Goal: Information Seeking & Learning: Check status

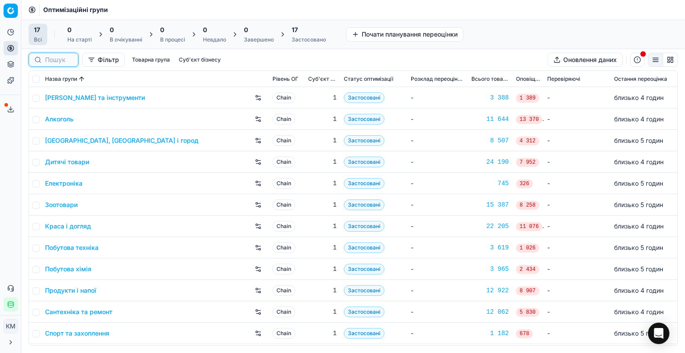
click at [71, 61] on input at bounding box center [59, 59] width 28 height 9
paste input "651042"
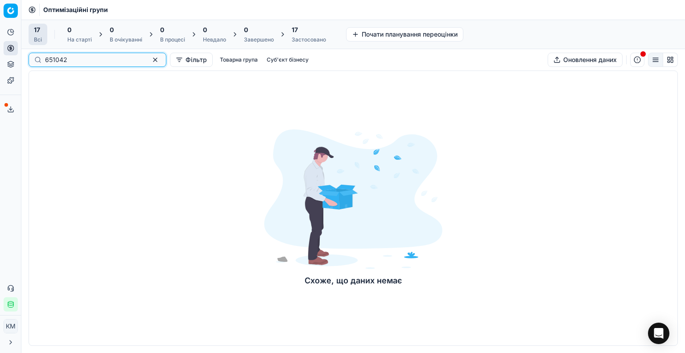
type input "651042"
click at [142, 65] on div "651042" at bounding box center [98, 60] width 138 height 14
click at [150, 60] on button "button" at bounding box center [155, 59] width 11 height 11
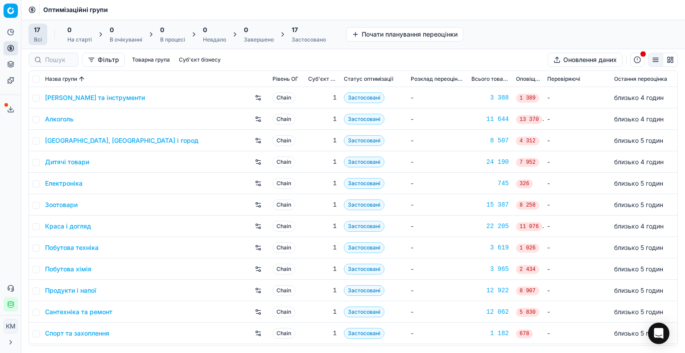
click at [66, 225] on link "Краса і догляд" at bounding box center [68, 225] width 46 height 9
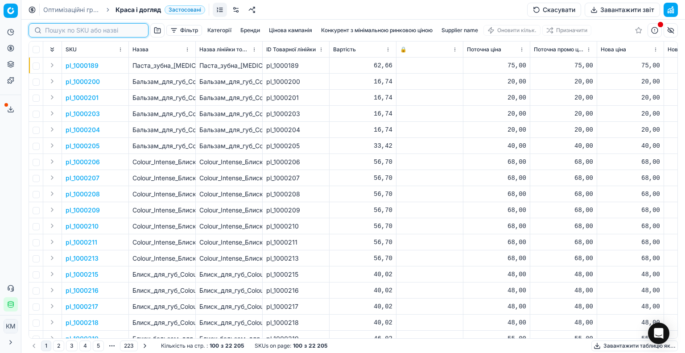
click at [58, 26] on input at bounding box center [94, 30] width 98 height 9
paste input "651042"
type input "651042"
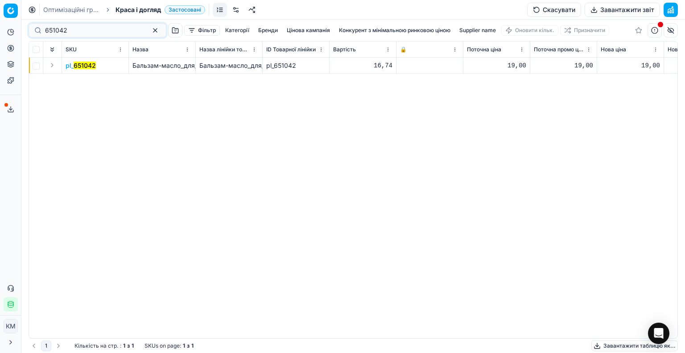
click at [82, 64] on mark "651042" at bounding box center [85, 66] width 22 height 8
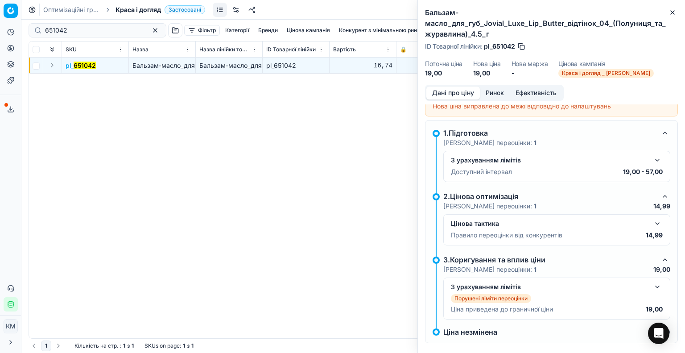
scroll to position [29, 0]
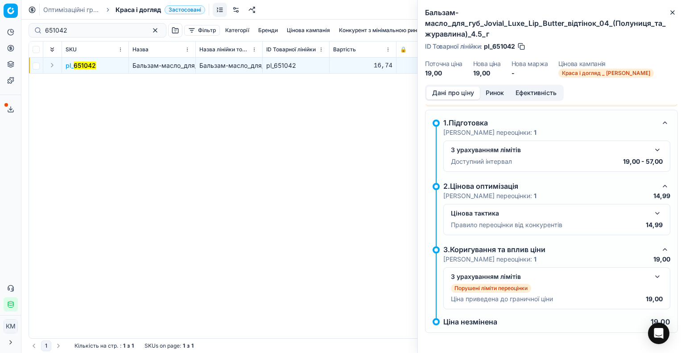
click at [652, 209] on button "button" at bounding box center [657, 213] width 11 height 11
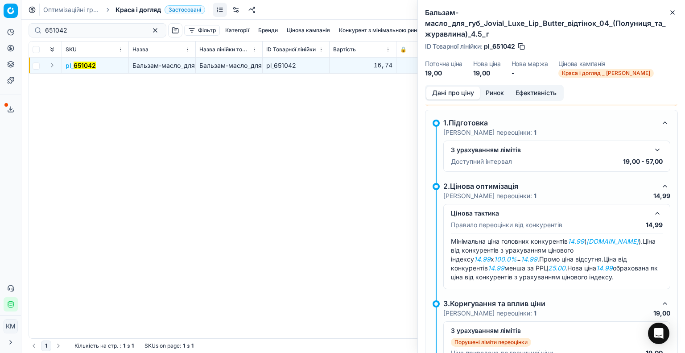
scroll to position [82, 0]
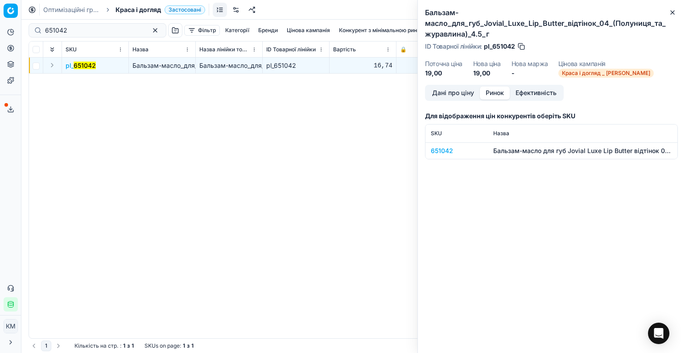
click at [492, 90] on button "Ринок" at bounding box center [495, 92] width 30 height 13
click at [440, 148] on div "651042" at bounding box center [457, 150] width 52 height 9
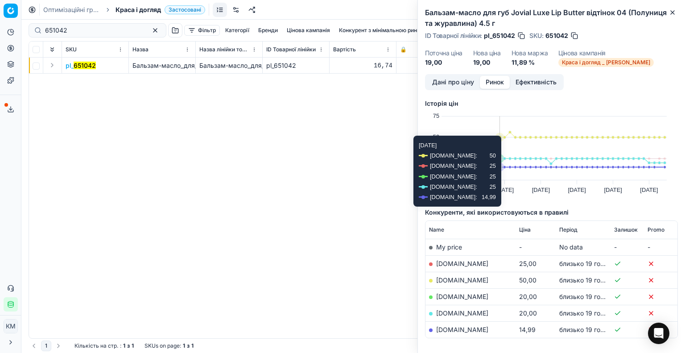
scroll to position [37, 0]
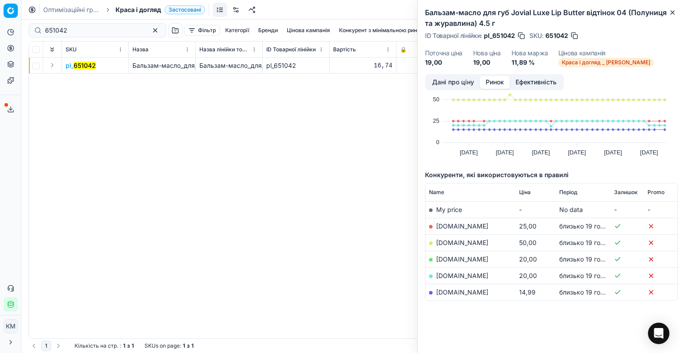
drag, startPoint x: 86, startPoint y: 65, endPoint x: 73, endPoint y: 80, distance: 20.2
click at [73, 80] on div "pl_ 651042 Бальзам-масло_для_губ_Jovial_Luxe_Lip_Butter_відтінок_04_(Полуниця_т…" at bounding box center [353, 197] width 648 height 280
drag, startPoint x: 90, startPoint y: 67, endPoint x: 74, endPoint y: 67, distance: 15.6
click at [74, 67] on td "pl_ 651042" at bounding box center [95, 65] width 67 height 16
copy mark "651042"
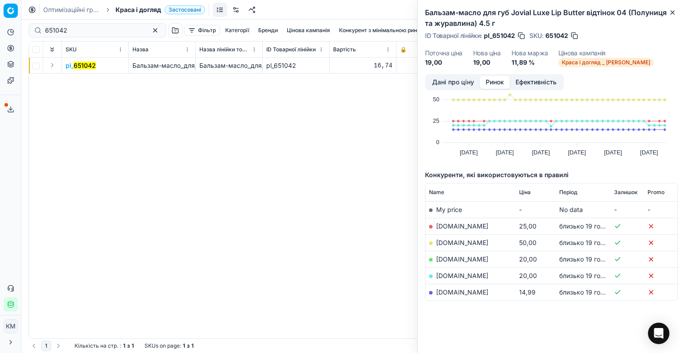
click at [0, 205] on div "Аналітика Цінова оптимізація Асортимент продукції Шаблони Сервіс експорту 66 Зв…" at bounding box center [10, 167] width 21 height 293
drag, startPoint x: 76, startPoint y: 33, endPoint x: 23, endPoint y: 32, distance: 53.1
click at [23, 32] on div "Pricing platform Аналітика Цінова оптимізація Асортимент продукції Шаблони Серв…" at bounding box center [342, 176] width 685 height 353
type input "651164"
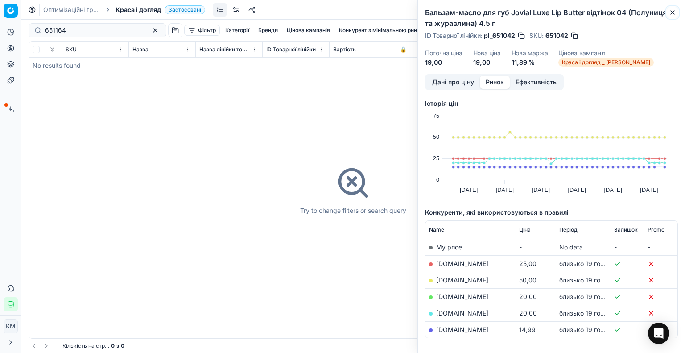
click at [671, 12] on icon "button" at bounding box center [671, 12] width 7 height 7
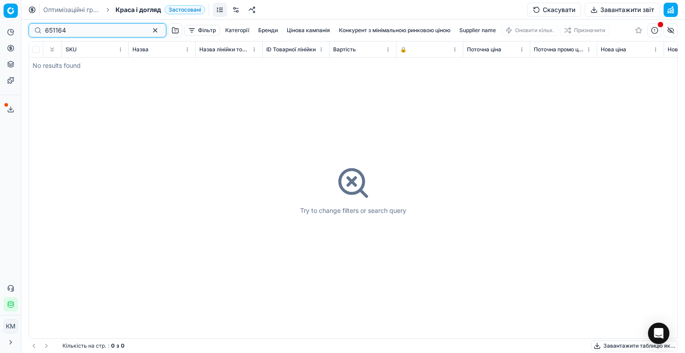
drag, startPoint x: 143, startPoint y: 29, endPoint x: 126, endPoint y: 41, distance: 20.5
click at [150, 30] on button "button" at bounding box center [155, 30] width 11 height 11
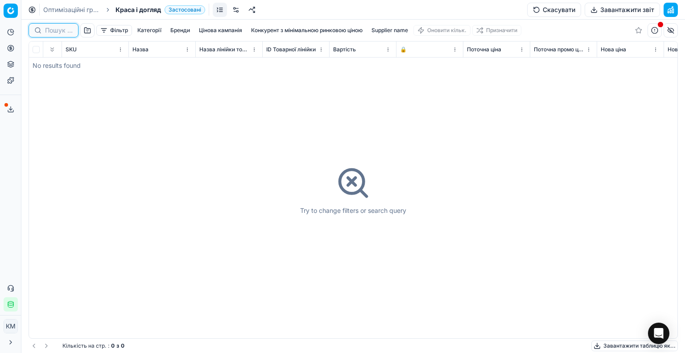
click at [71, 32] on input at bounding box center [59, 30] width 28 height 9
paste input "651164"
type input "651164"
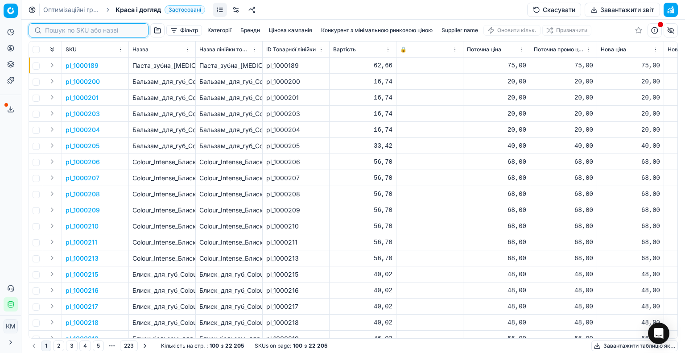
click at [86, 32] on input at bounding box center [94, 30] width 98 height 9
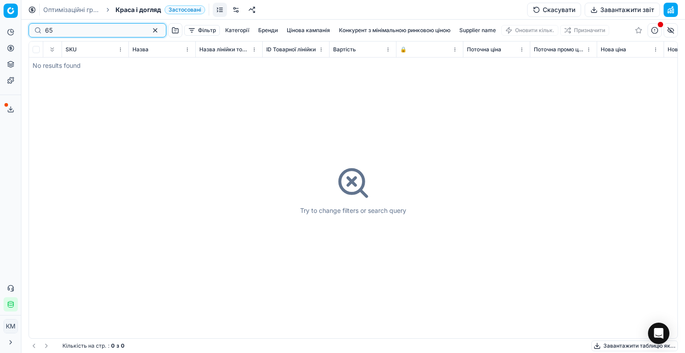
type input "6"
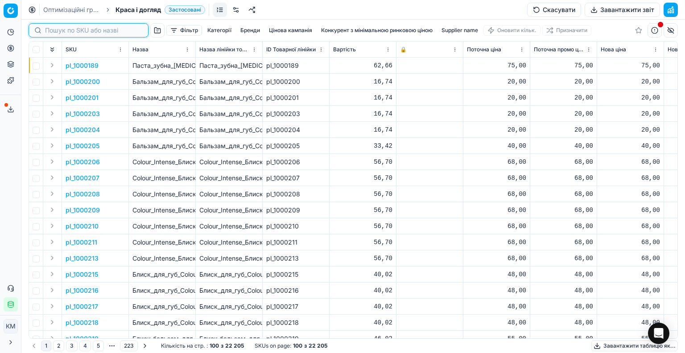
type input "м"
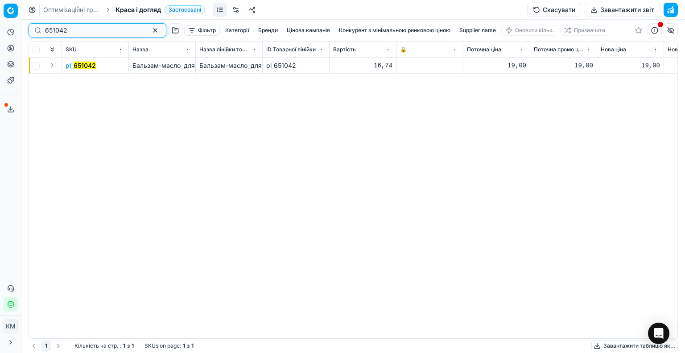
type input "651042"
drag, startPoint x: 74, startPoint y: 67, endPoint x: 54, endPoint y: 90, distance: 30.4
click at [73, 67] on span "pl_ 651042" at bounding box center [81, 65] width 30 height 9
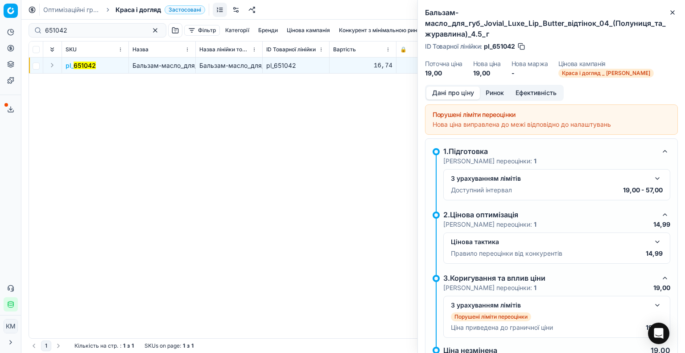
click at [498, 90] on button "Ринок" at bounding box center [495, 92] width 30 height 13
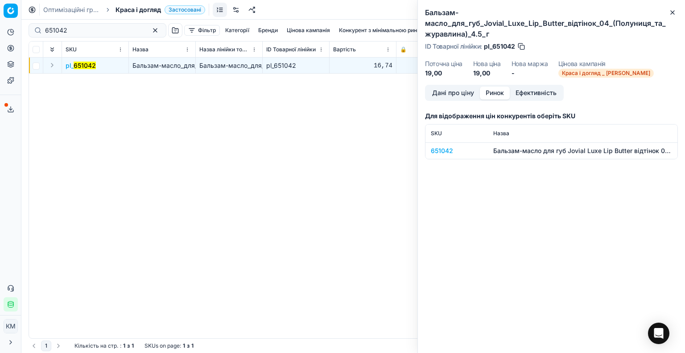
click at [450, 148] on div "651042" at bounding box center [457, 150] width 52 height 9
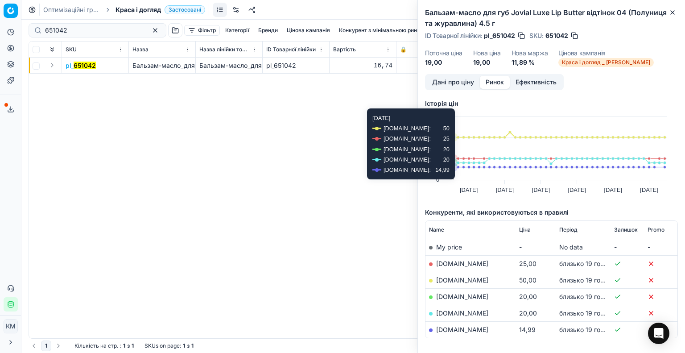
scroll to position [37, 0]
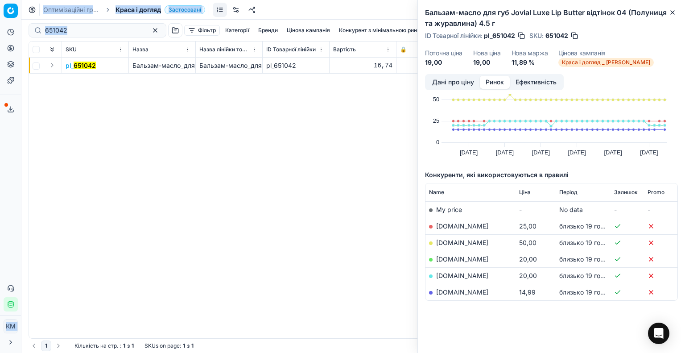
drag, startPoint x: 131, startPoint y: 26, endPoint x: 0, endPoint y: 26, distance: 131.0
click at [0, 26] on div "Pricing platform Аналітика Цінова оптимізація Асортимент продукції Шаблони Серв…" at bounding box center [342, 176] width 685 height 353
click at [98, 32] on input "651042" at bounding box center [94, 30] width 98 height 9
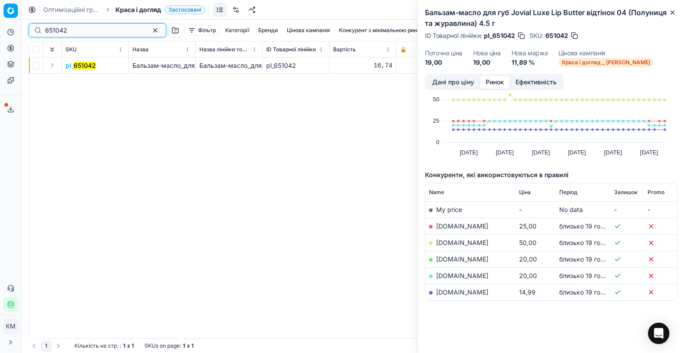
drag, startPoint x: 98, startPoint y: 29, endPoint x: 0, endPoint y: 21, distance: 98.0
click at [0, 21] on div "Pricing platform Аналітика Цінова оптимізація Асортимент продукції Шаблони Серв…" at bounding box center [342, 176] width 685 height 353
type input "651195"
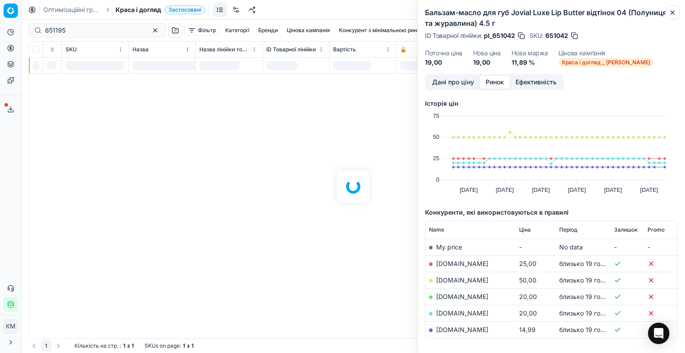
click at [672, 14] on icon "button" at bounding box center [671, 12] width 7 height 7
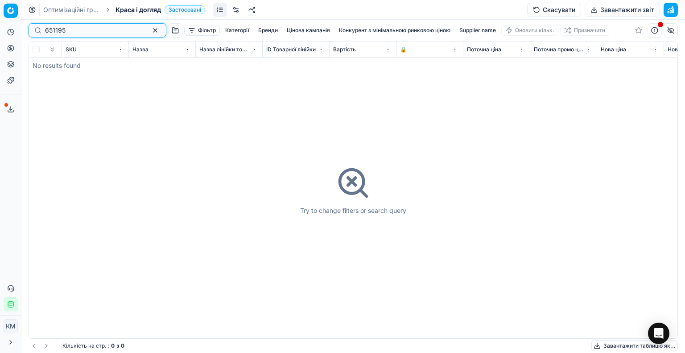
click at [150, 33] on button "button" at bounding box center [155, 30] width 11 height 11
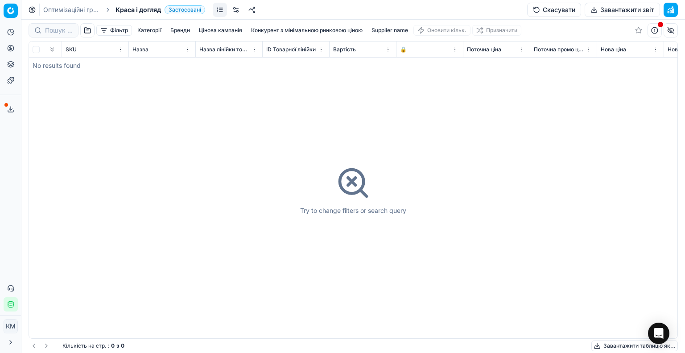
click at [137, 8] on span "Краса і догляд" at bounding box center [137, 9] width 45 height 9
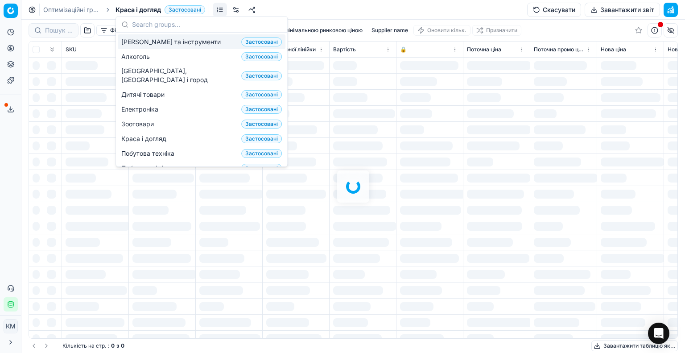
click at [77, 11] on link "Оптимізаційні групи" at bounding box center [71, 9] width 57 height 9
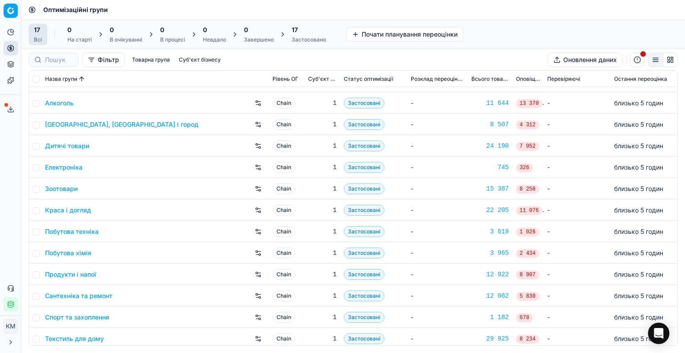
scroll to position [45, 0]
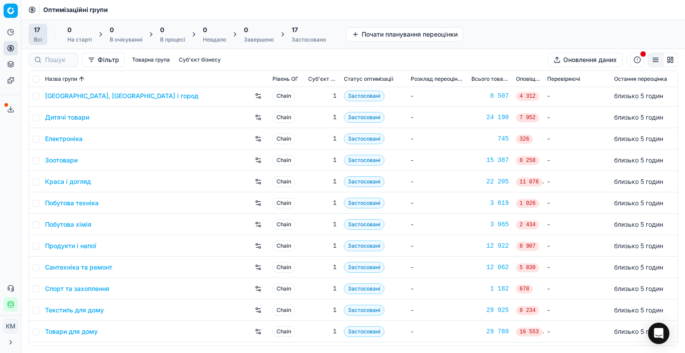
click at [84, 182] on link "Краса і догляд" at bounding box center [68, 181] width 46 height 9
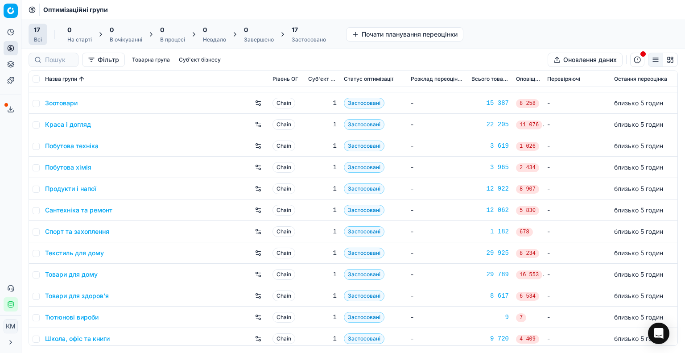
scroll to position [105, 0]
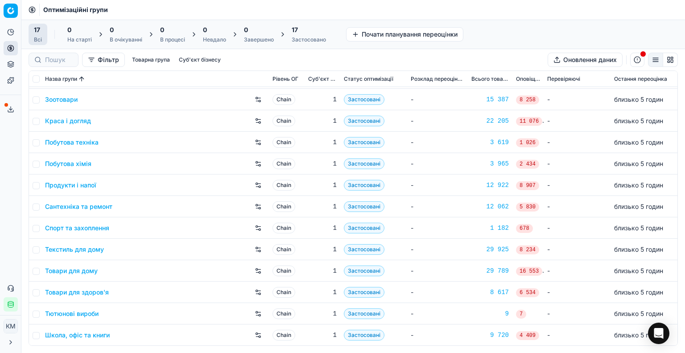
click at [74, 122] on link "Краса і догляд" at bounding box center [68, 120] width 46 height 9
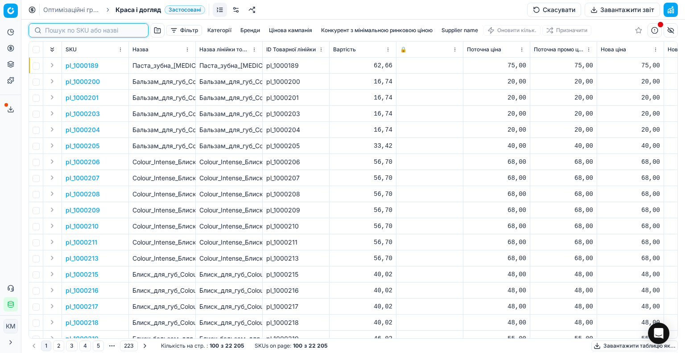
click at [64, 26] on input at bounding box center [94, 30] width 98 height 9
paste input "651164"
type input "651164"
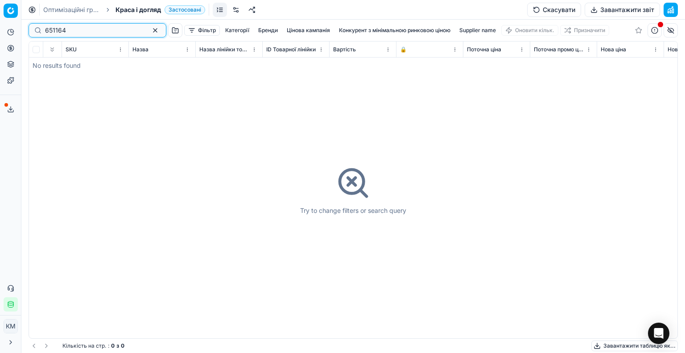
click at [150, 32] on button "button" at bounding box center [155, 30] width 11 height 11
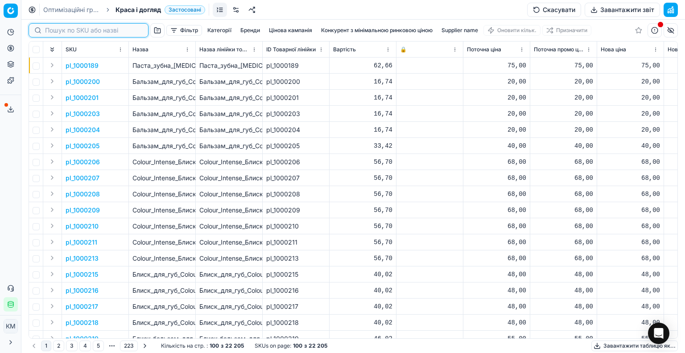
click at [53, 32] on input at bounding box center [94, 30] width 98 height 9
paste input "651195"
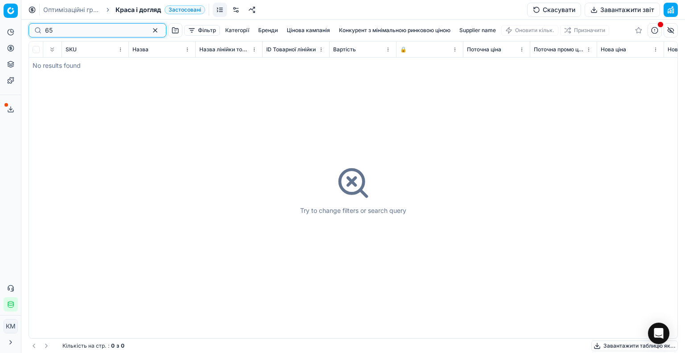
type input "6"
type input "651124"
click at [146, 6] on span "Краса і догляд" at bounding box center [137, 9] width 45 height 9
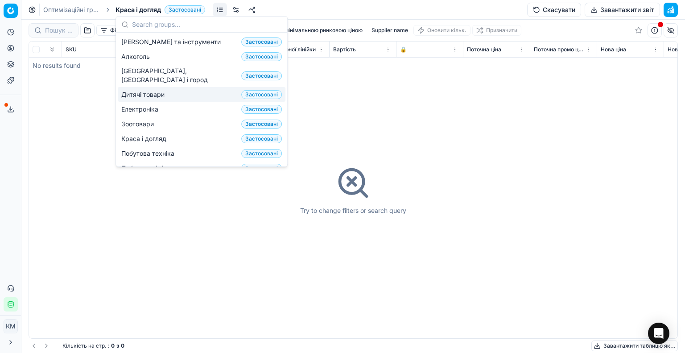
drag, startPoint x: 482, startPoint y: 127, endPoint x: 208, endPoint y: 74, distance: 279.0
click at [480, 125] on div "Try to change filters or search query" at bounding box center [353, 189] width 648 height 296
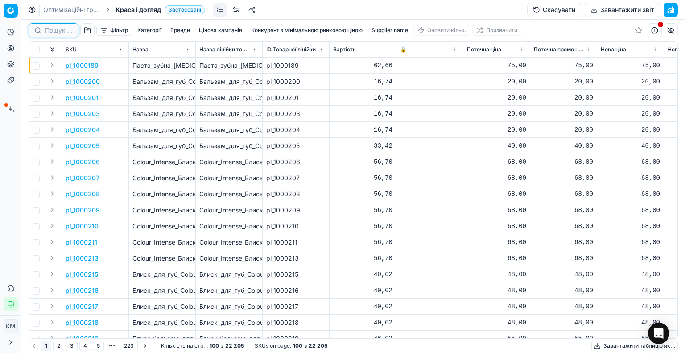
click at [63, 32] on input at bounding box center [59, 30] width 28 height 9
paste input "651124"
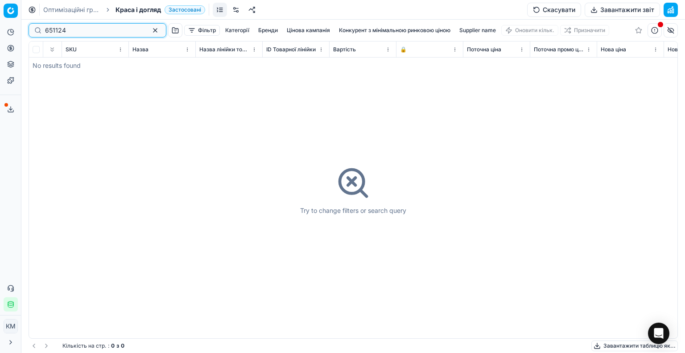
type input "651124"
click at [650, 28] on button "button" at bounding box center [654, 30] width 14 height 14
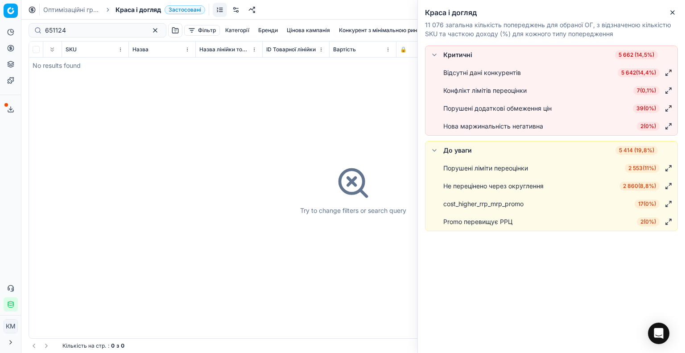
click at [672, 9] on icon "button" at bounding box center [671, 12] width 7 height 7
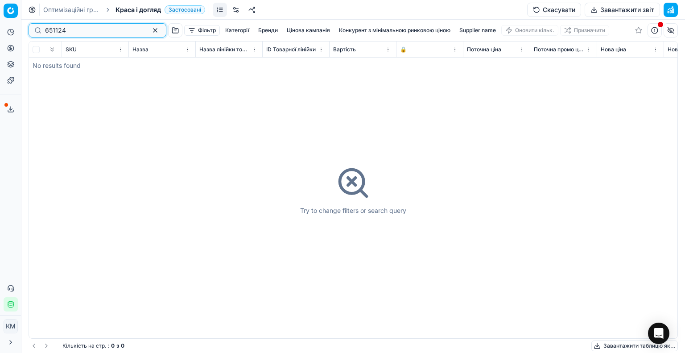
drag, startPoint x: 144, startPoint y: 30, endPoint x: 138, endPoint y: 29, distance: 6.7
click at [150, 30] on button "button" at bounding box center [155, 30] width 11 height 11
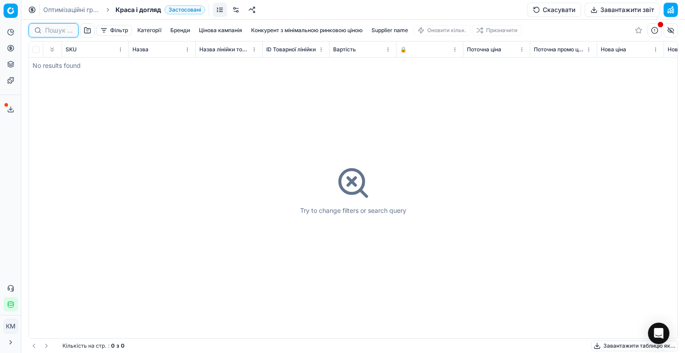
click at [55, 28] on input at bounding box center [59, 30] width 28 height 9
paste input "651199"
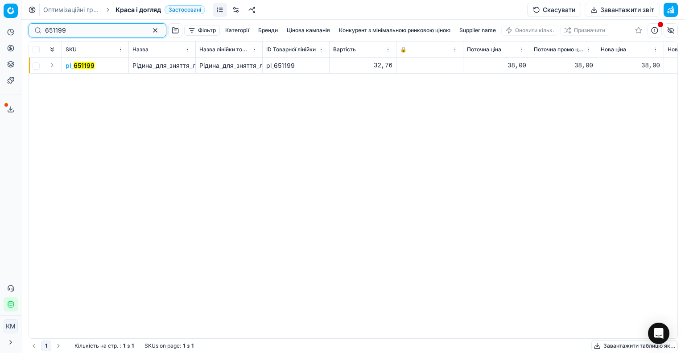
type input "651199"
click at [90, 64] on mark "651199" at bounding box center [84, 66] width 21 height 8
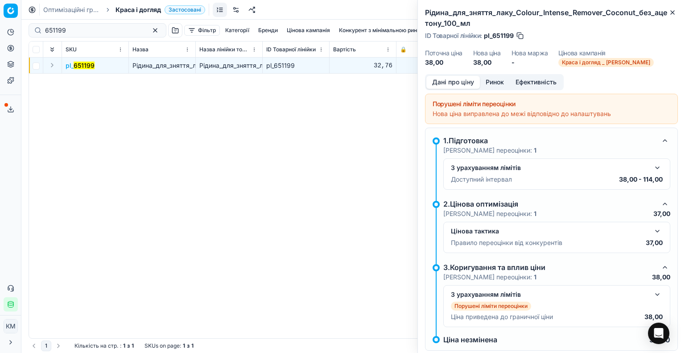
click at [545, 236] on div "Цінова тактика Правило переоцінки від конкурентів 37,00" at bounding box center [557, 237] width 212 height 23
click at [540, 244] on p "Правило переоцінки від конкурентів" at bounding box center [506, 242] width 111 height 9
click at [468, 233] on div "Цінова тактика" at bounding box center [549, 230] width 197 height 9
click at [472, 211] on p "[PERSON_NAME] переоцінки: 1" at bounding box center [489, 213] width 93 height 9
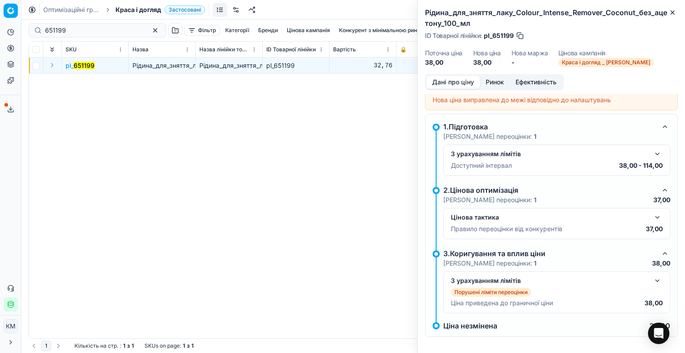
scroll to position [18, 0]
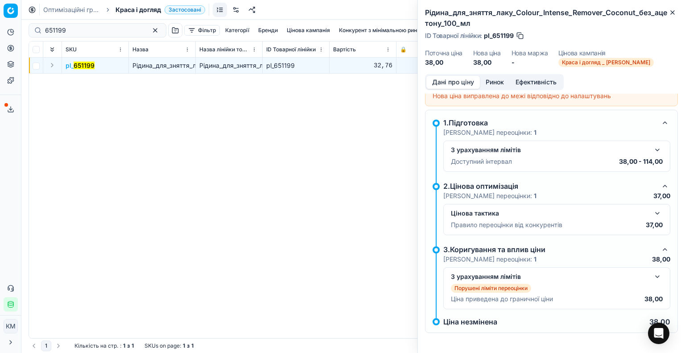
click at [652, 212] on button "button" at bounding box center [657, 213] width 11 height 11
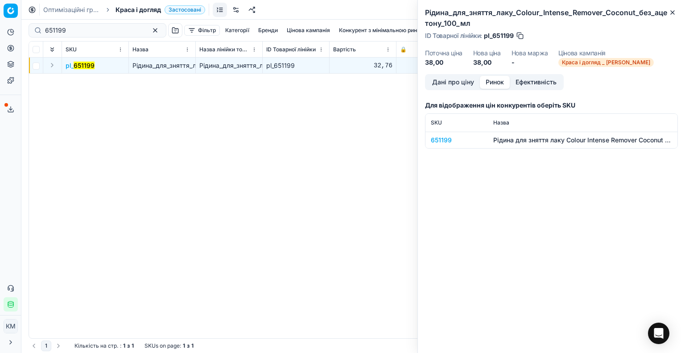
click at [491, 82] on button "Ринок" at bounding box center [495, 82] width 30 height 13
click at [441, 136] on div "651199" at bounding box center [457, 139] width 52 height 9
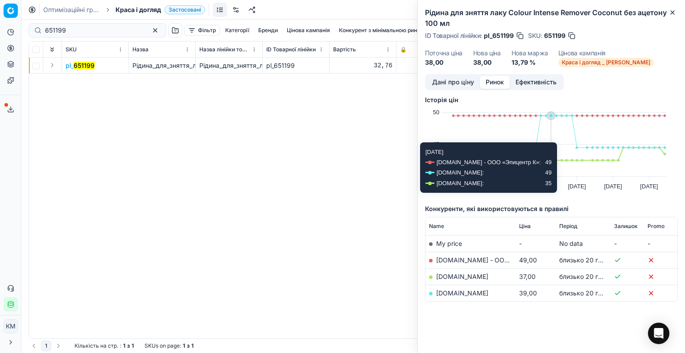
scroll to position [5, 0]
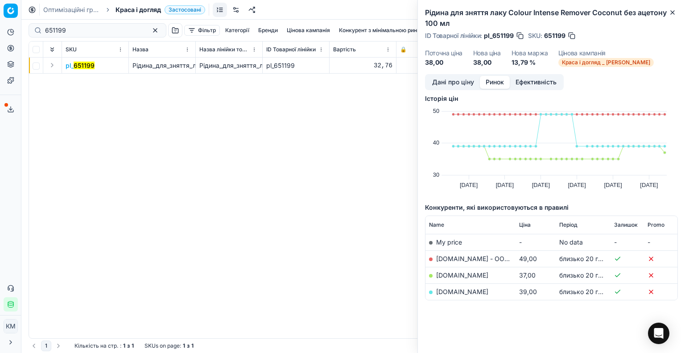
click at [459, 80] on button "Дані про ціну" at bounding box center [452, 82] width 53 height 13
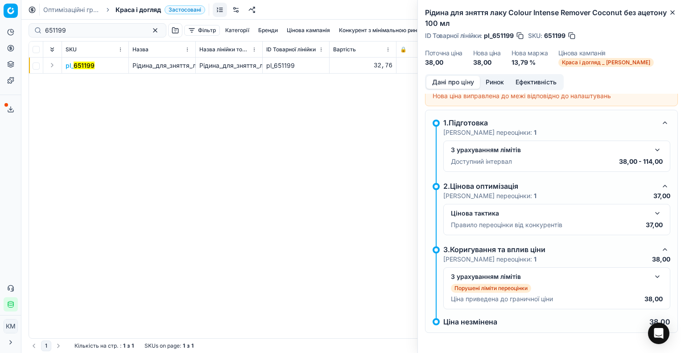
click at [652, 208] on button "button" at bounding box center [657, 213] width 11 height 11
